Goal: Task Accomplishment & Management: Use online tool/utility

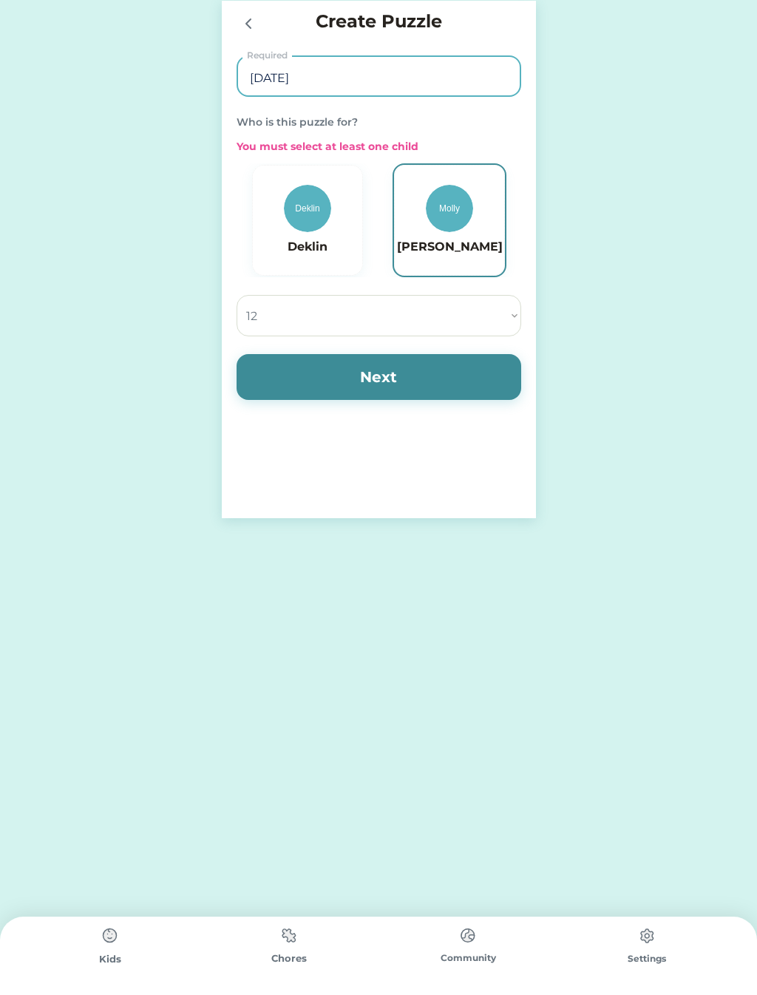
select select ""1348695171700984260__LOOKUP__1686212359594x701286700541652400""
type input "9"
type input "Encouraged"
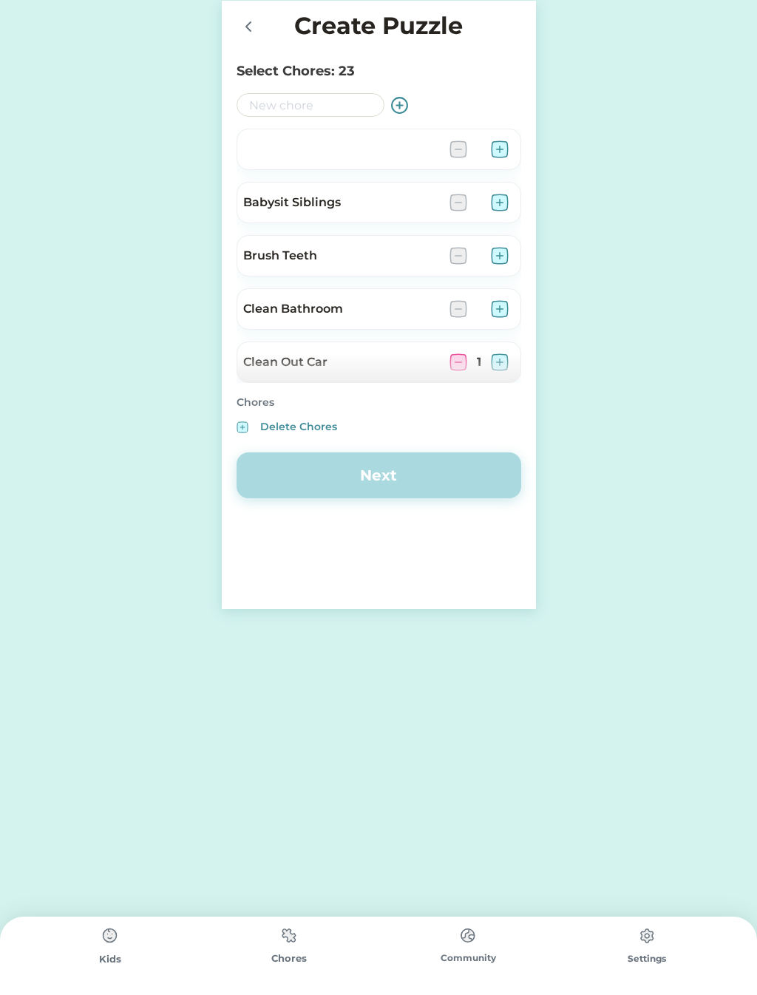
click at [755, 522] on div "Active Redeemed Requests You Rock! 0 out of 12 Pieces Started on 9/28/25 120 $5…" at bounding box center [378, 304] width 757 height 609
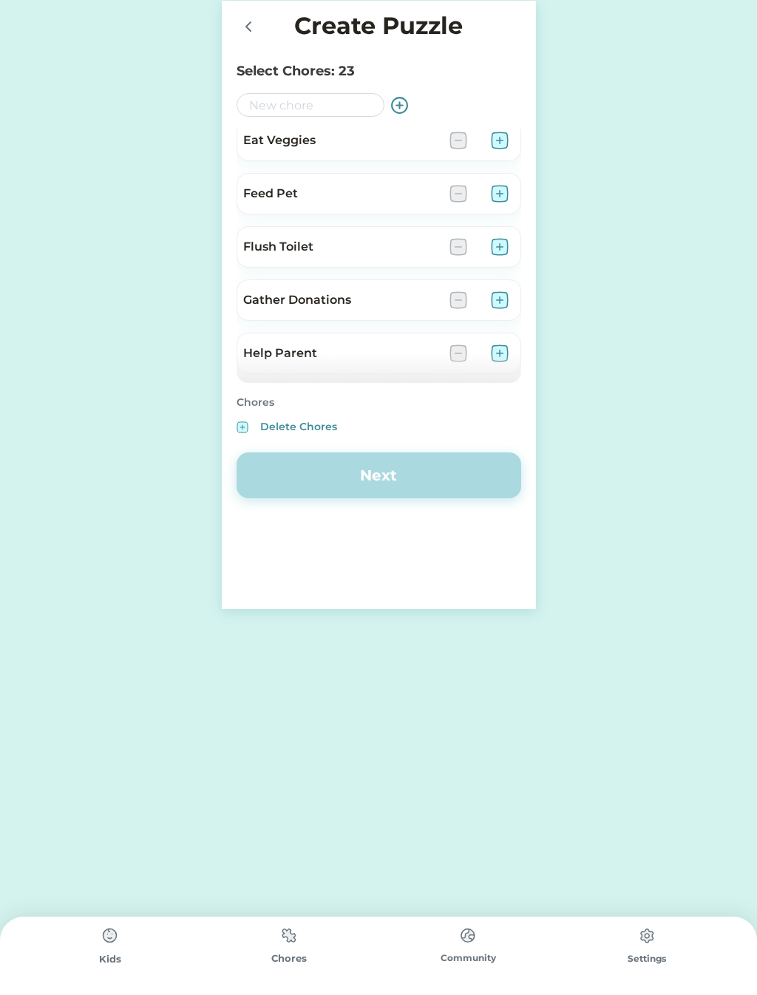
scroll to position [730, 0]
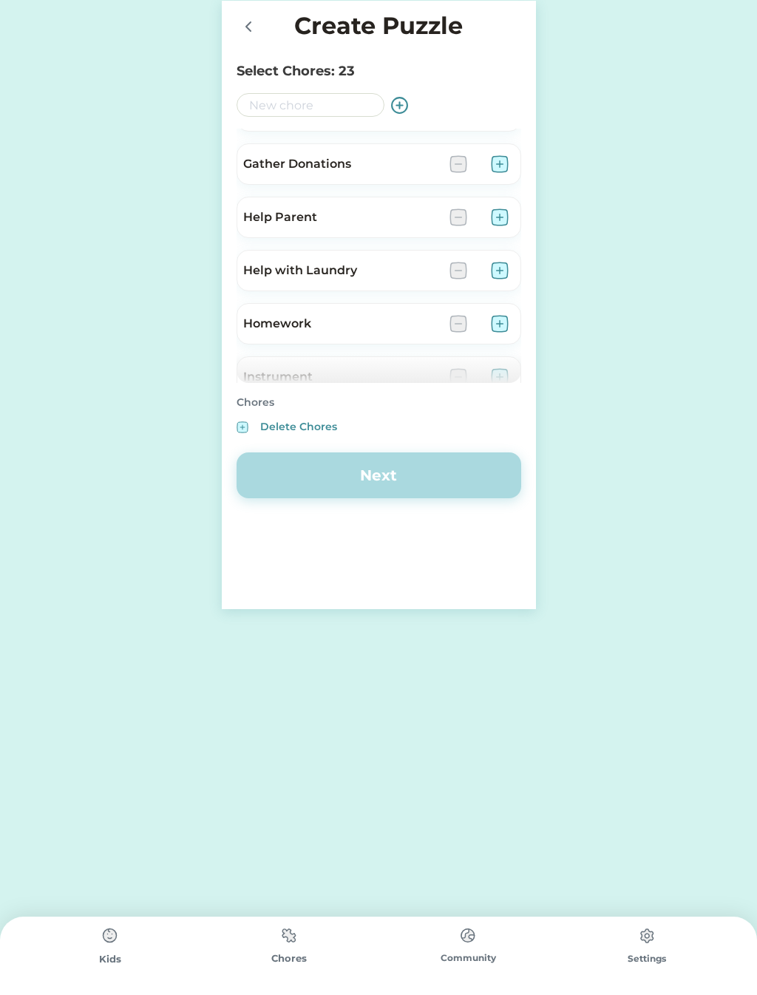
click at [271, 96] on input "input" at bounding box center [311, 105] width 148 height 24
type input "C"
type input "Wash Car"
click at [253, 101] on input "input" at bounding box center [311, 105] width 148 height 24
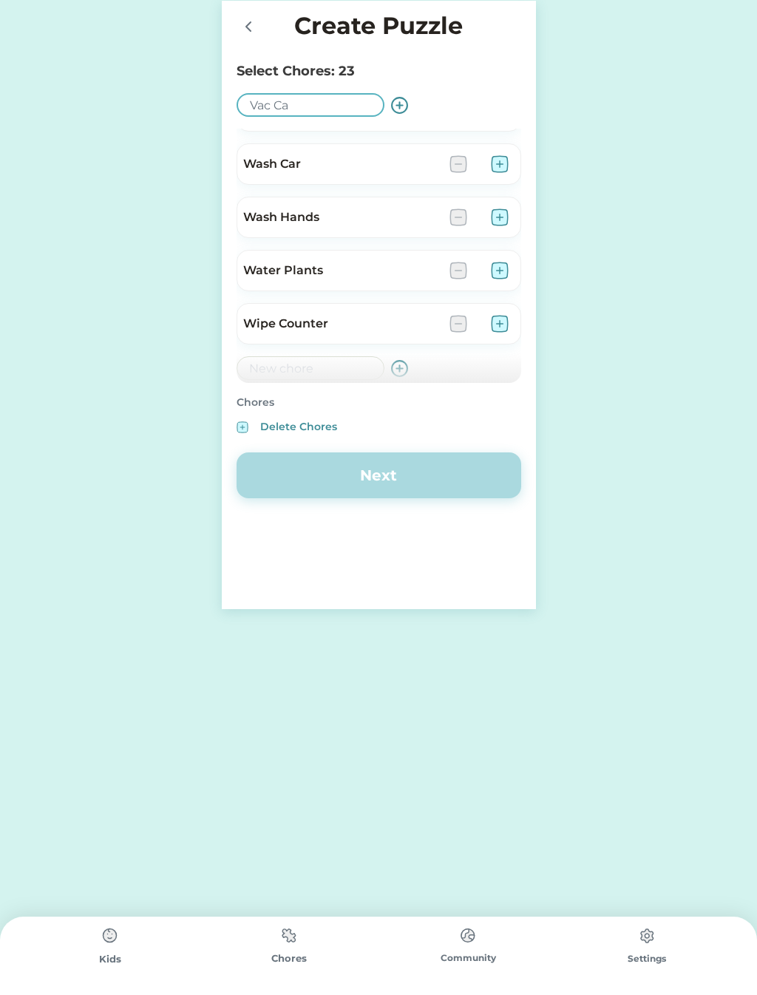
type input "Vac Car"
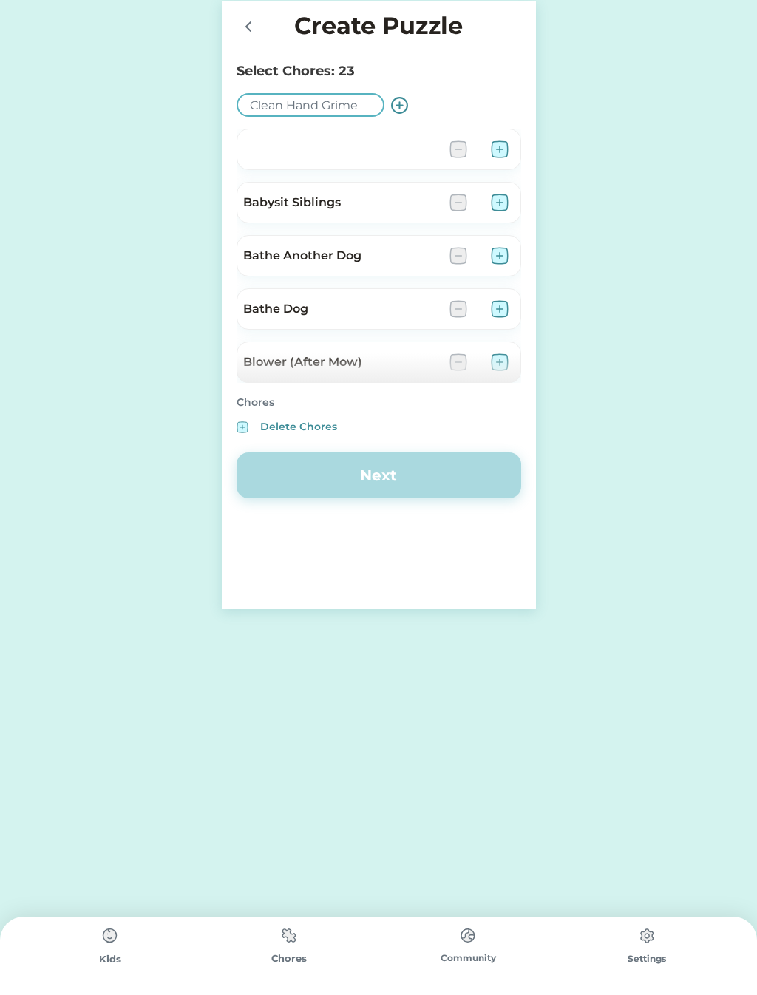
scroll to position [517, 0]
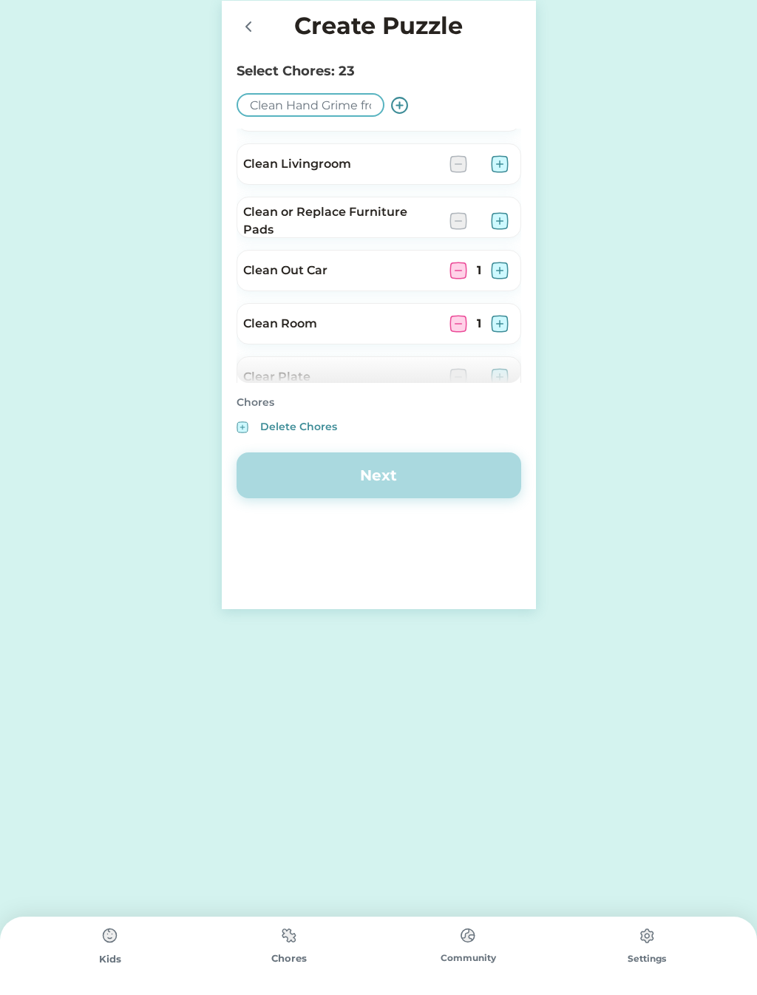
type input "Clean Hand Grime from Doorways,"
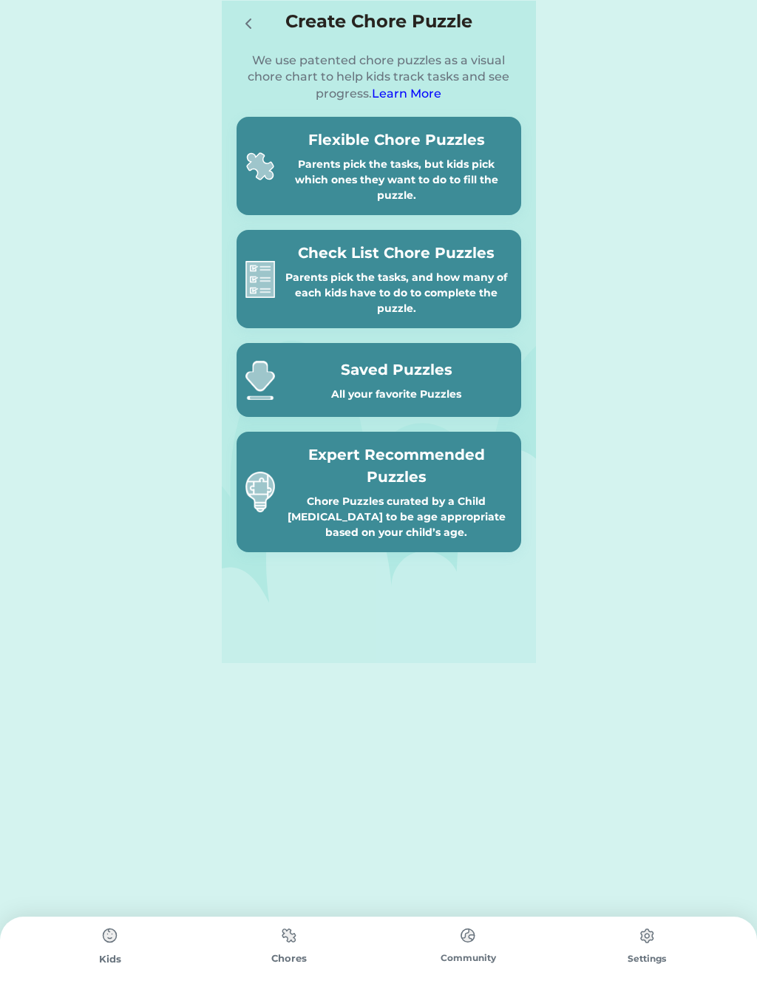
click at [445, 378] on h5 "Saved Puzzles" at bounding box center [396, 370] width 231 height 22
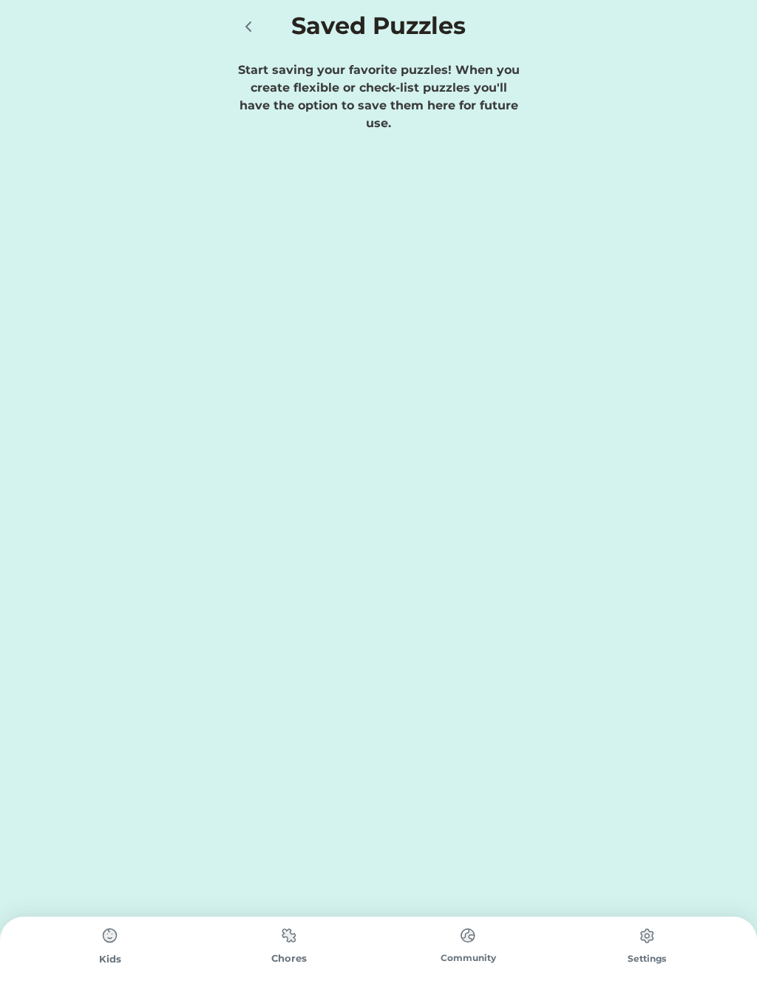
click at [251, 27] on icon at bounding box center [249, 27] width 18 height 18
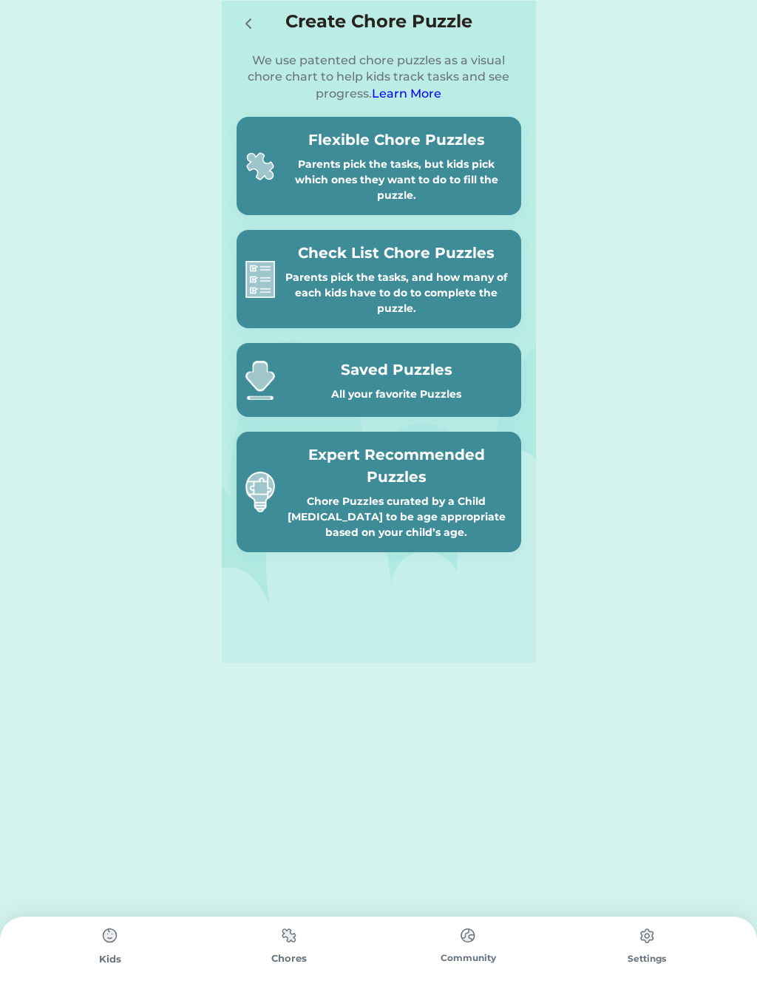
click at [462, 177] on div "Parents pick the tasks, but kids pick which ones they want to do to fill the pu…" at bounding box center [396, 180] width 231 height 47
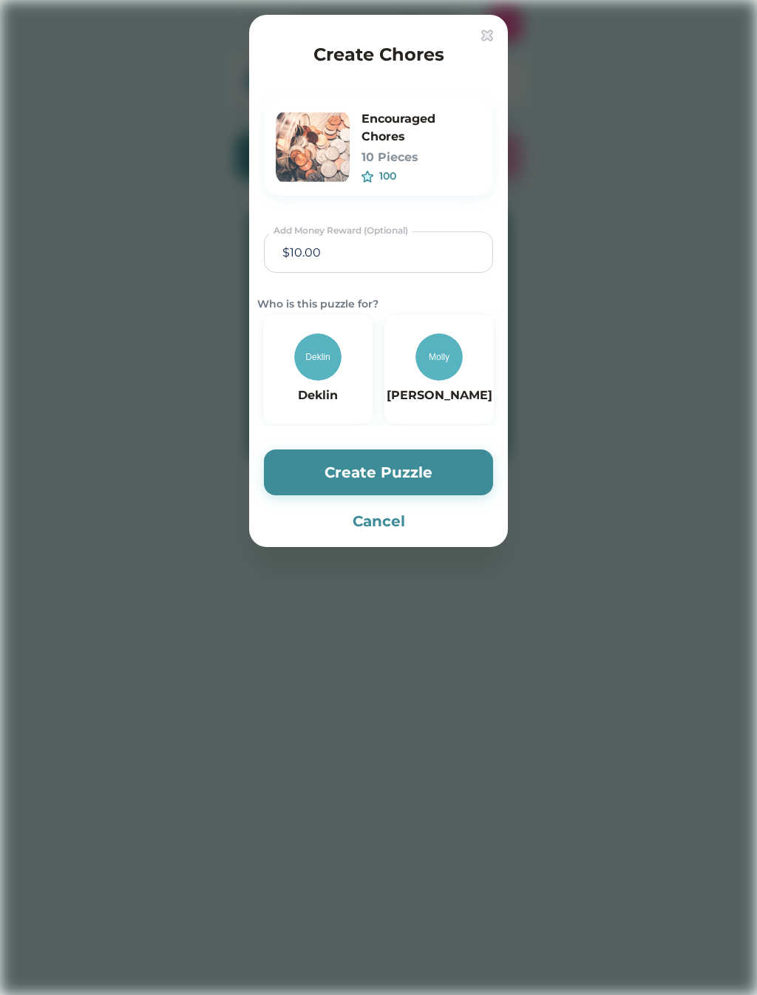
click at [325, 143] on img at bounding box center [313, 147] width 74 height 74
click at [321, 367] on img at bounding box center [317, 356] width 47 height 47
click at [310, 149] on img at bounding box center [313, 147] width 74 height 74
click at [393, 121] on h6 "Encouraged Chores" at bounding box center [422, 127] width 120 height 35
click at [339, 152] on img at bounding box center [313, 147] width 74 height 74
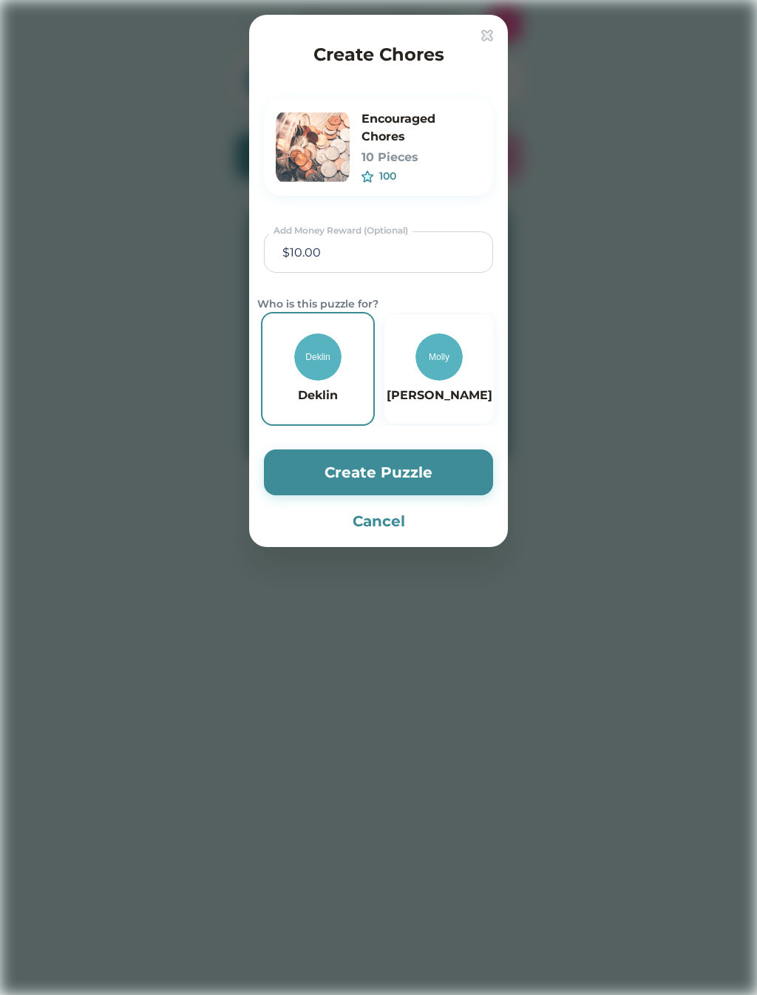
click at [371, 173] on img at bounding box center [368, 177] width 12 height 12
click at [361, 476] on button "Create Puzzle" at bounding box center [378, 472] width 229 height 46
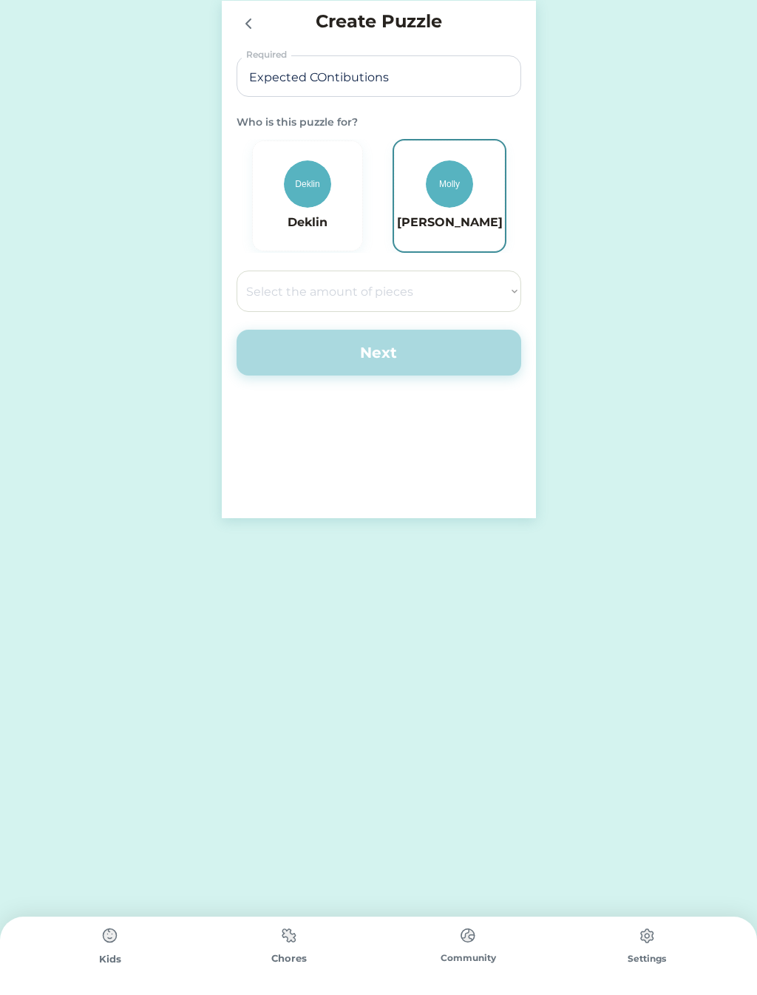
click at [330, 78] on input "input" at bounding box center [379, 76] width 274 height 41
type input "Expected Contibutions"
click at [427, 183] on img at bounding box center [449, 183] width 47 height 47
click at [416, 287] on select "Select the amount of pieces 4 6 8 9 10 12 14 15 16 18 20 21 24 25 28 30 32 35 3…" at bounding box center [379, 291] width 285 height 41
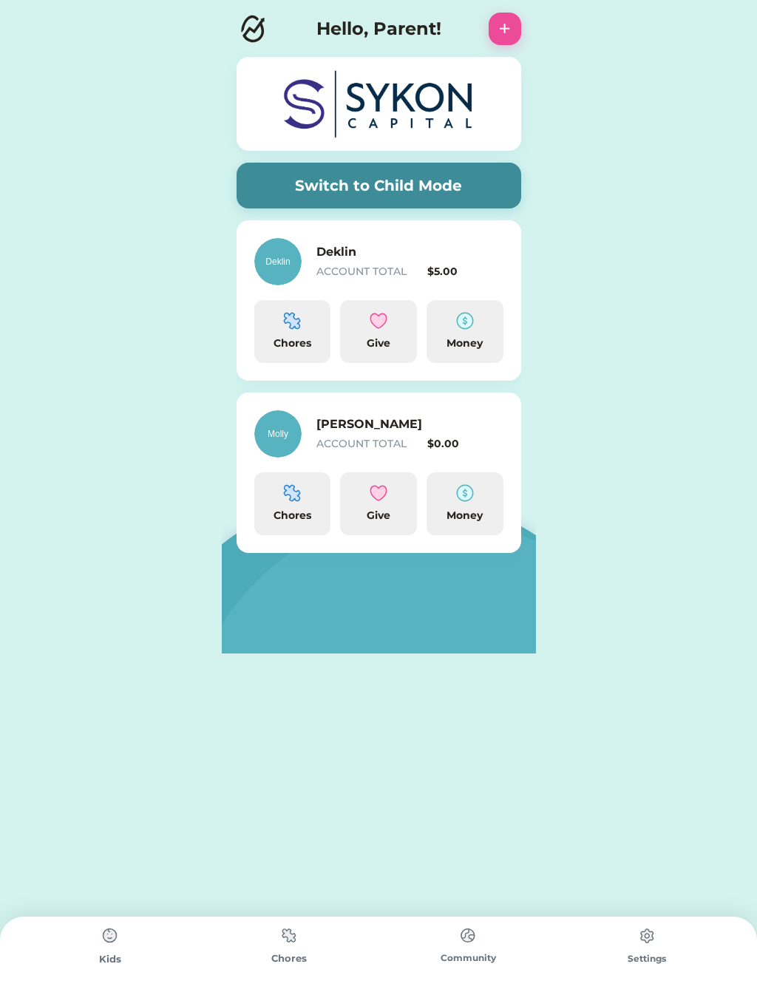
click at [279, 950] on img at bounding box center [289, 935] width 30 height 29
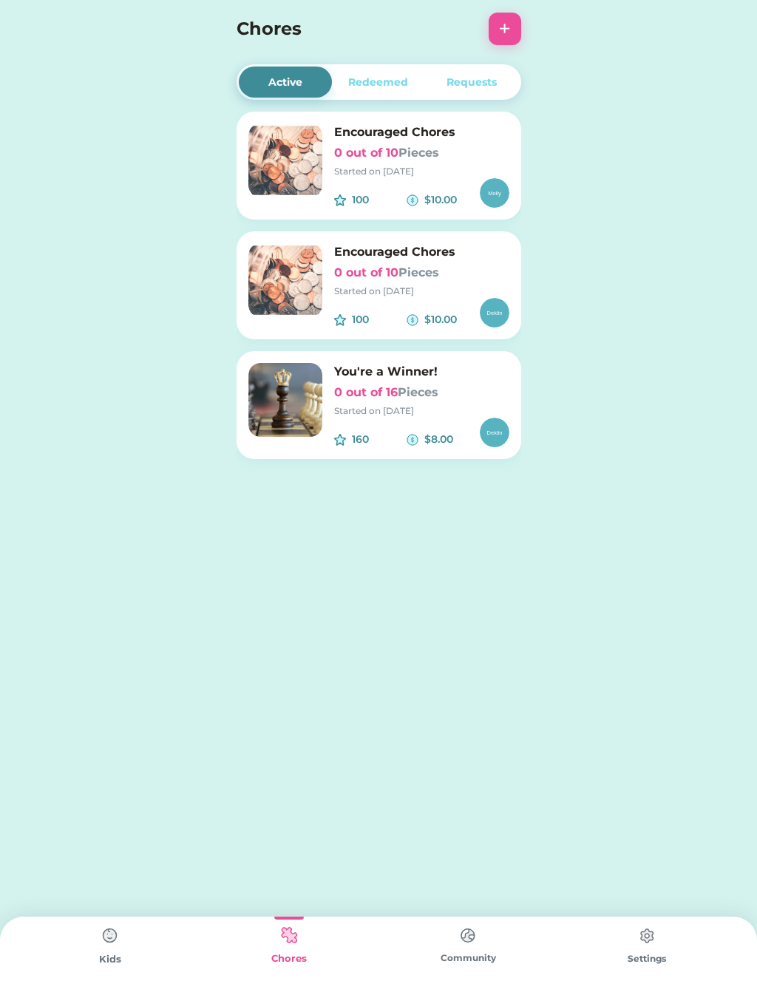
click at [502, 28] on button "+" at bounding box center [505, 29] width 33 height 33
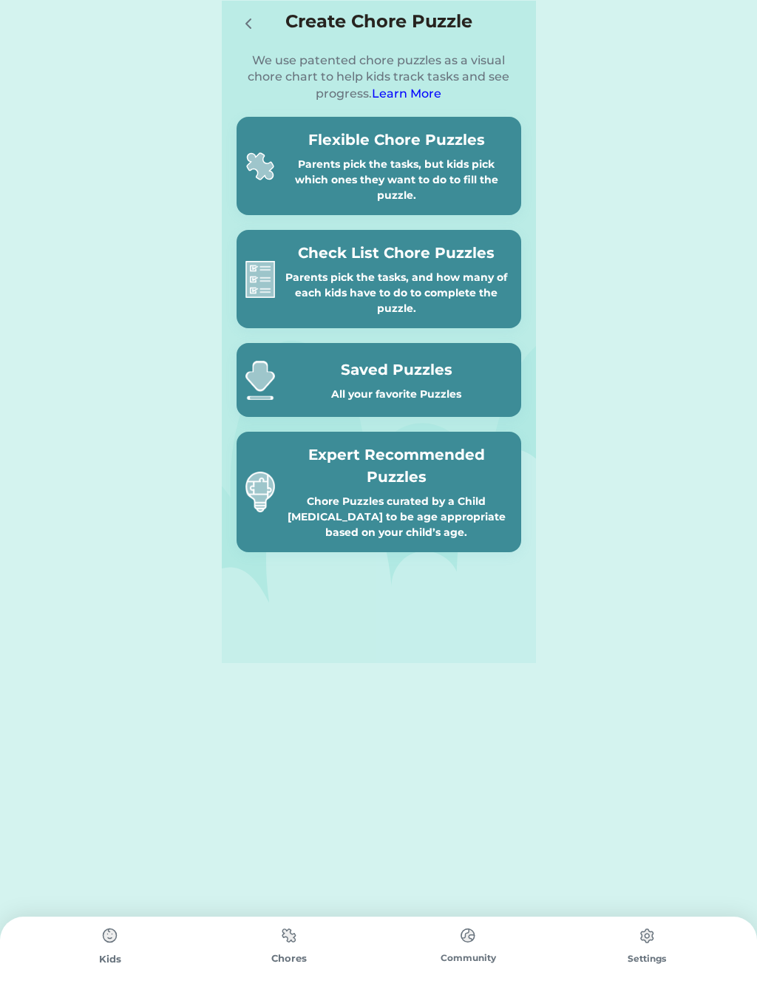
click at [340, 486] on h5 "Expert Recommended Puzzles" at bounding box center [396, 466] width 231 height 44
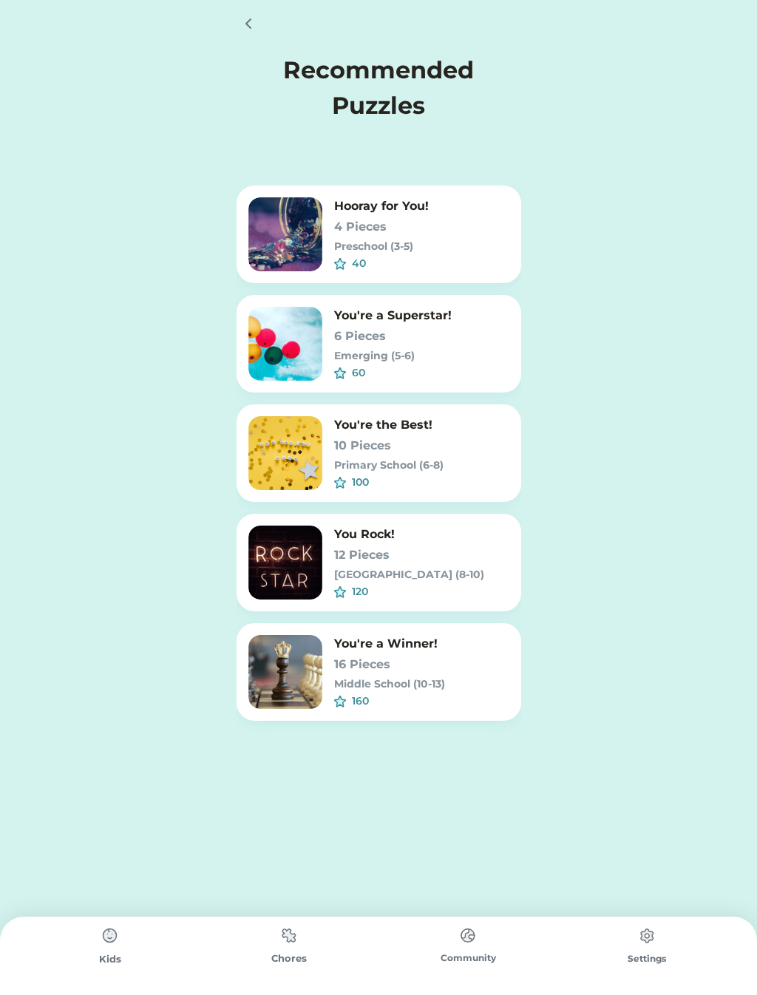
click at [344, 662] on h6 "16 Pieces" at bounding box center [421, 665] width 175 height 18
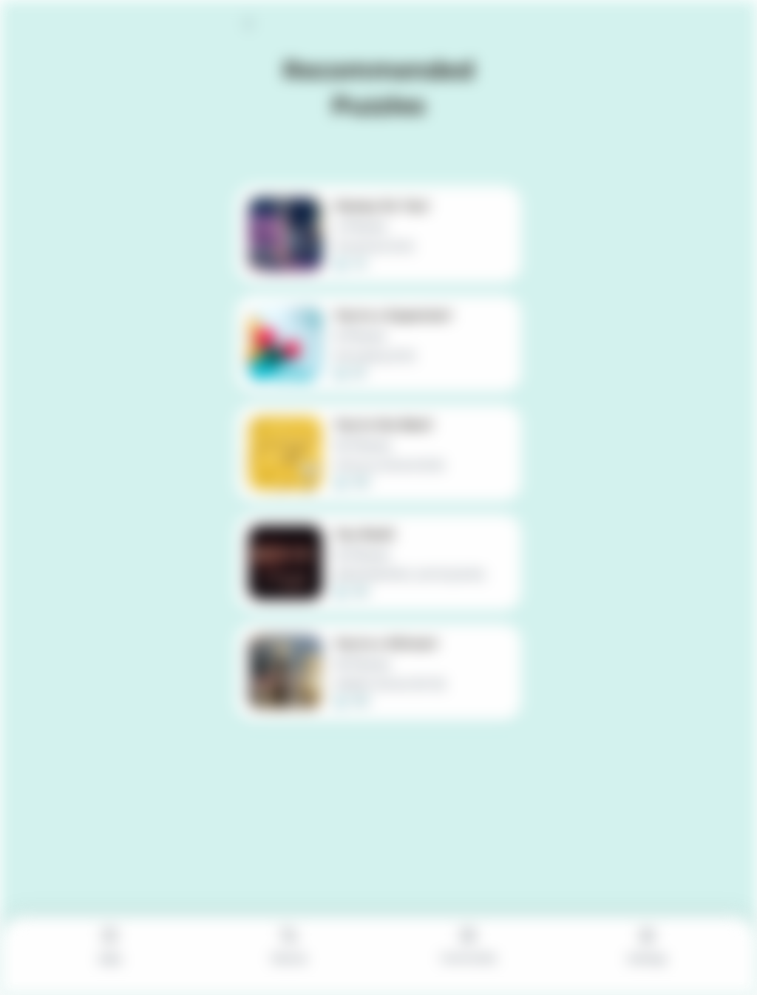
type input "0.2857"
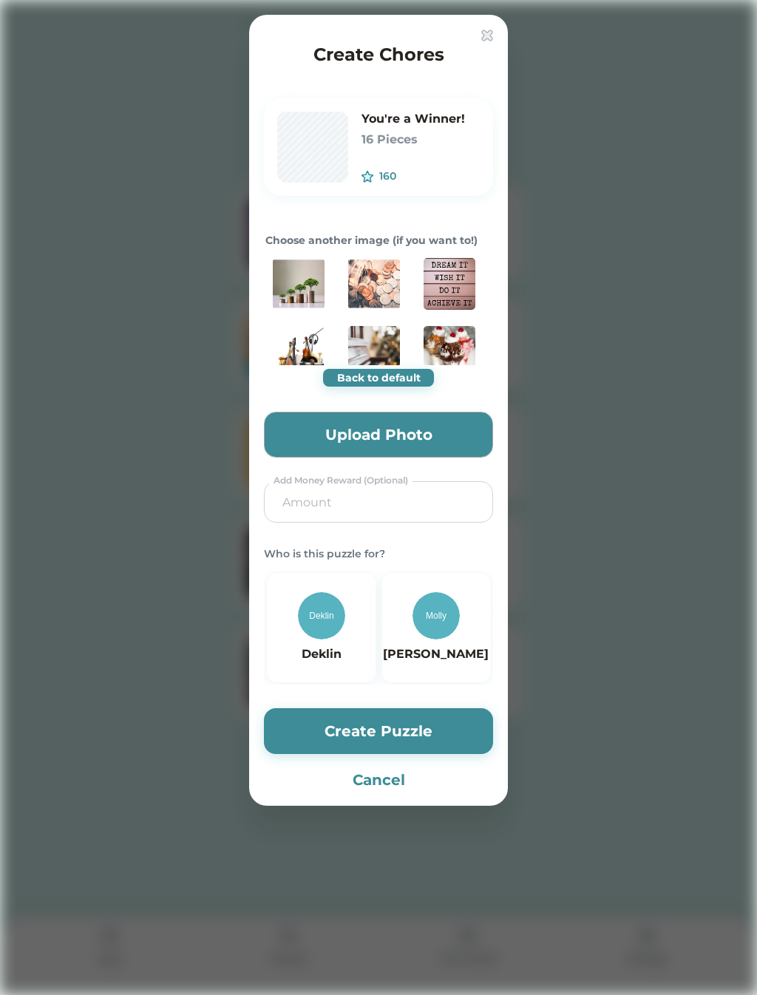
click at [443, 616] on img at bounding box center [436, 615] width 47 height 47
click at [317, 487] on input "input" at bounding box center [378, 502] width 219 height 40
type input "5.00"
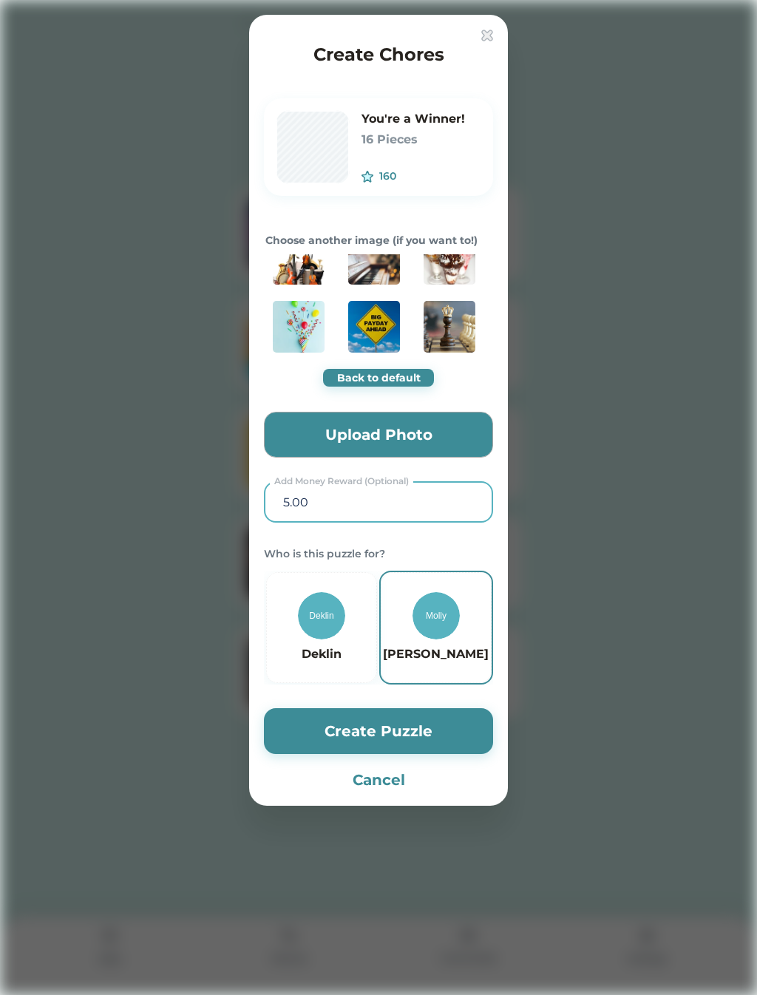
scroll to position [93, 0]
click at [301, 328] on img at bounding box center [299, 327] width 52 height 52
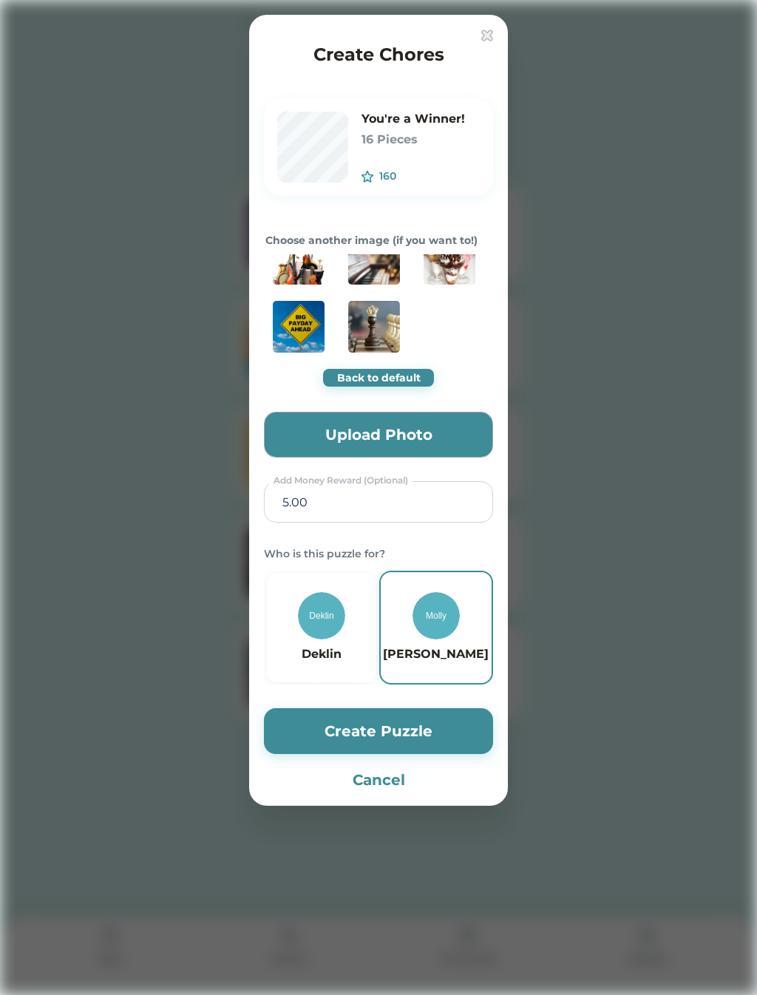
type input "0.0926"
click at [299, 733] on button "Create Puzzle" at bounding box center [378, 731] width 229 height 46
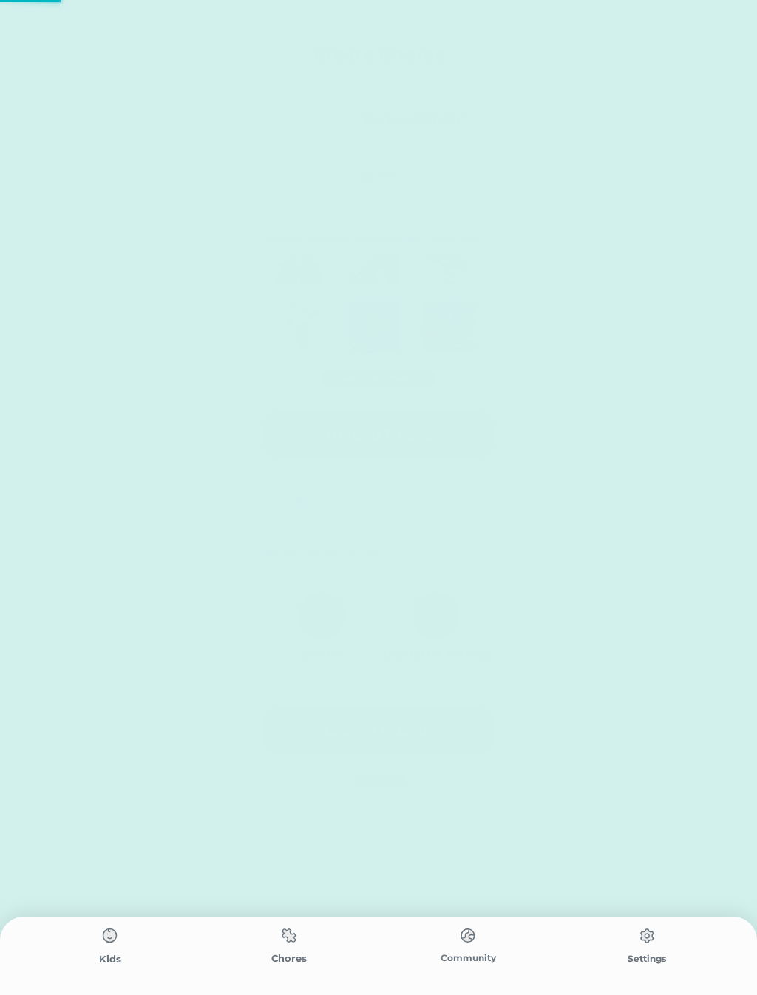
click at [293, 727] on button "Create Puzzle" at bounding box center [378, 731] width 229 height 46
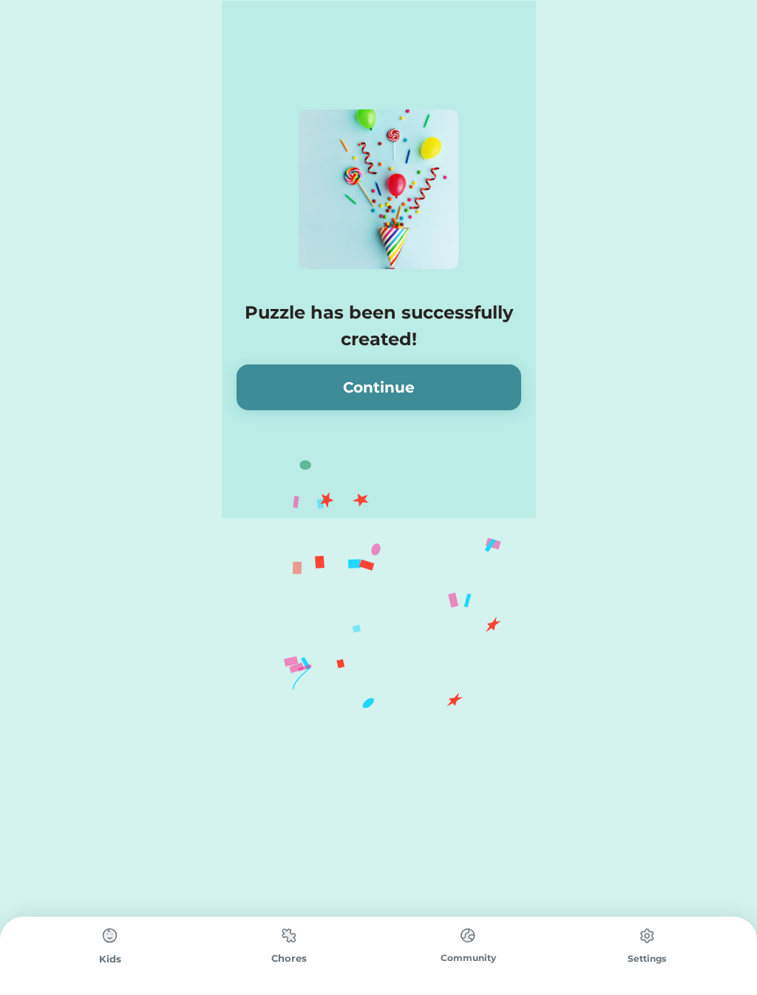
click at [299, 383] on button "Continue" at bounding box center [379, 387] width 285 height 46
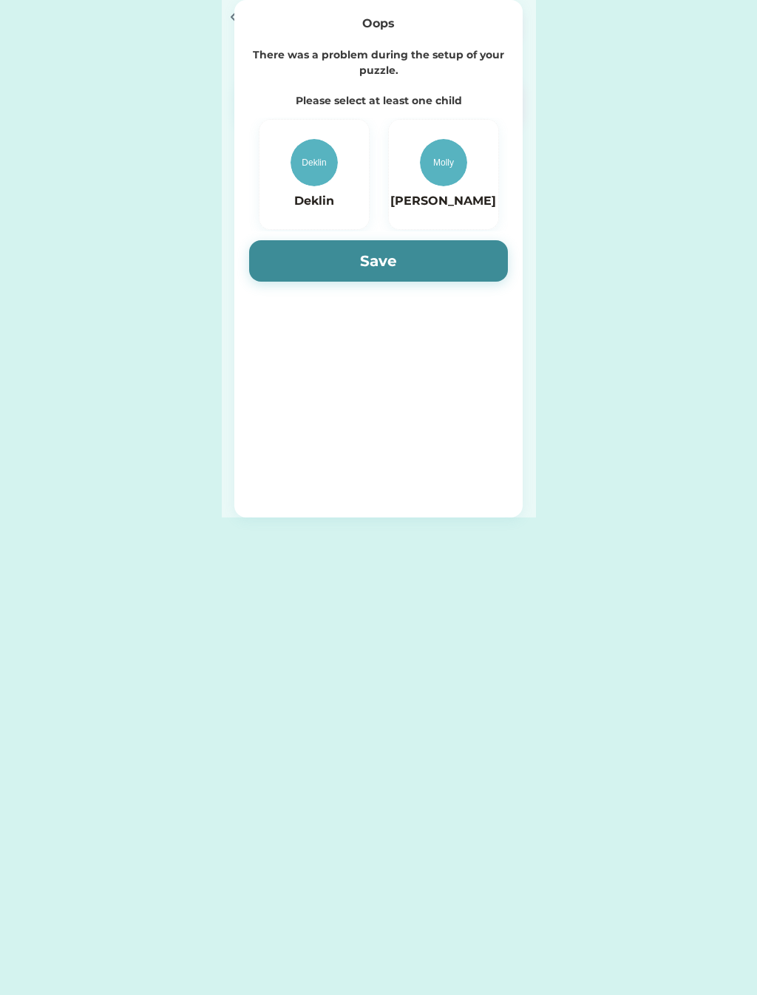
click at [433, 188] on div "[PERSON_NAME]" at bounding box center [443, 174] width 106 height 71
click at [324, 265] on button "Save" at bounding box center [378, 260] width 259 height 41
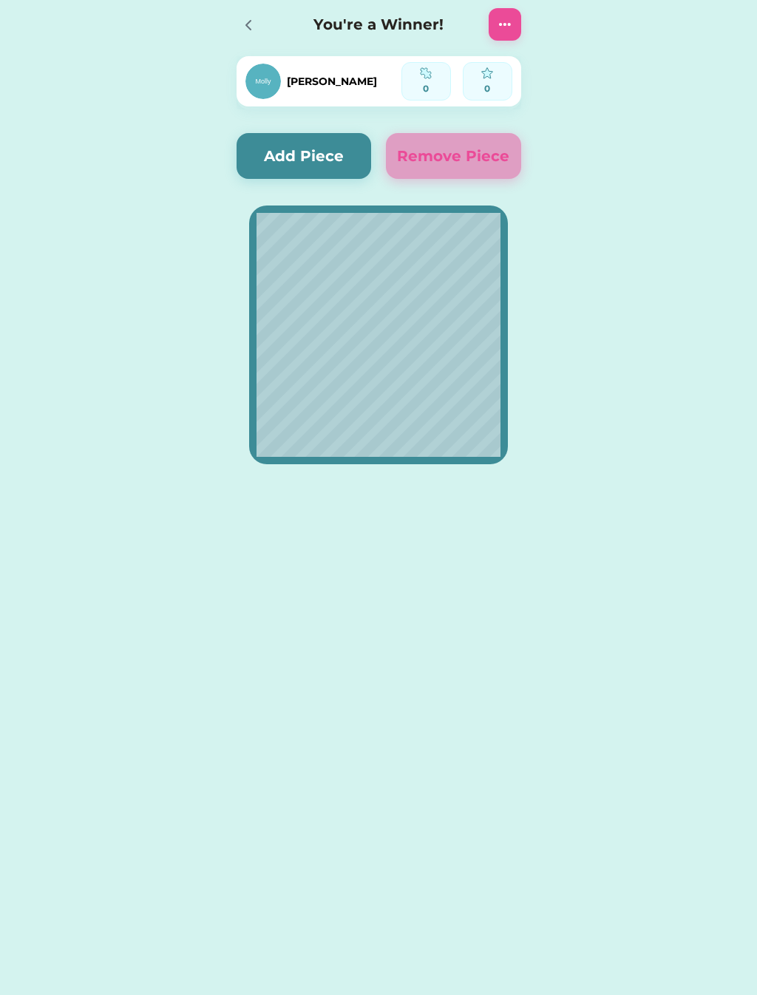
click at [502, 23] on img at bounding box center [505, 25] width 18 height 18
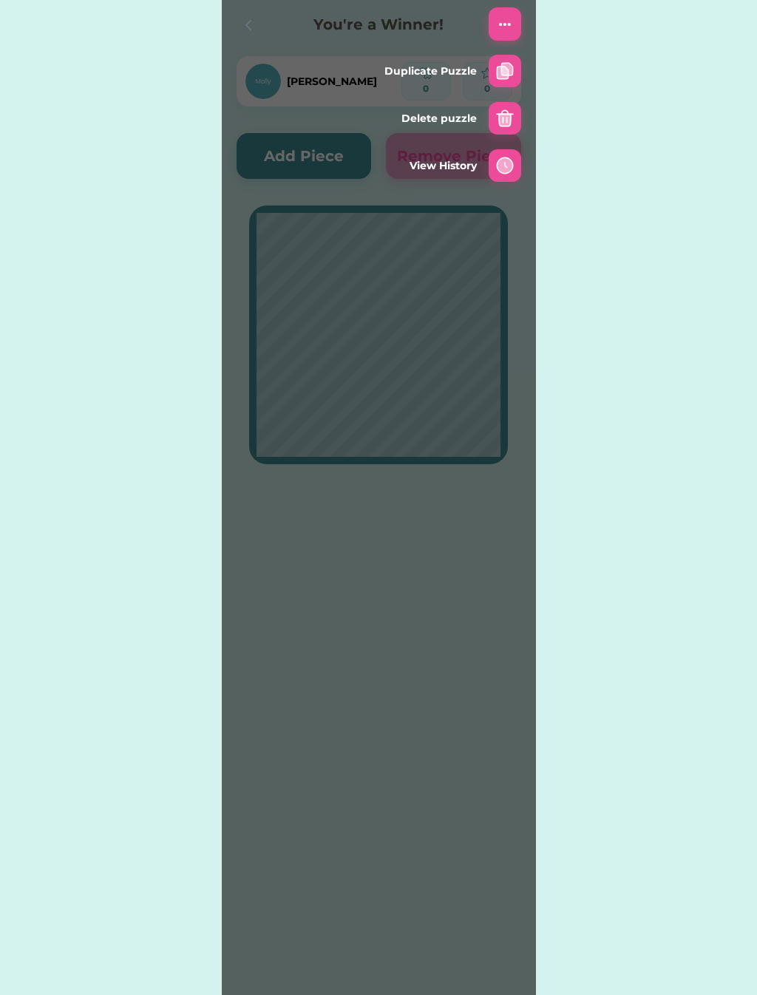
click at [420, 68] on div "Duplicate Puzzle" at bounding box center [430, 72] width 92 height 16
